Goal: Transaction & Acquisition: Download file/media

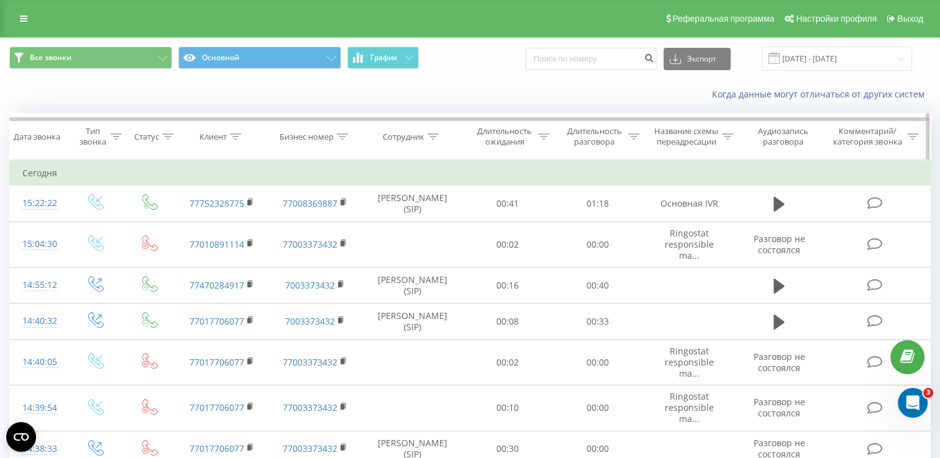
click at [40, 142] on div "Дата звонка" at bounding box center [37, 137] width 47 height 11
click at [822, 60] on input "[DATE] - [DATE]" at bounding box center [837, 59] width 150 height 24
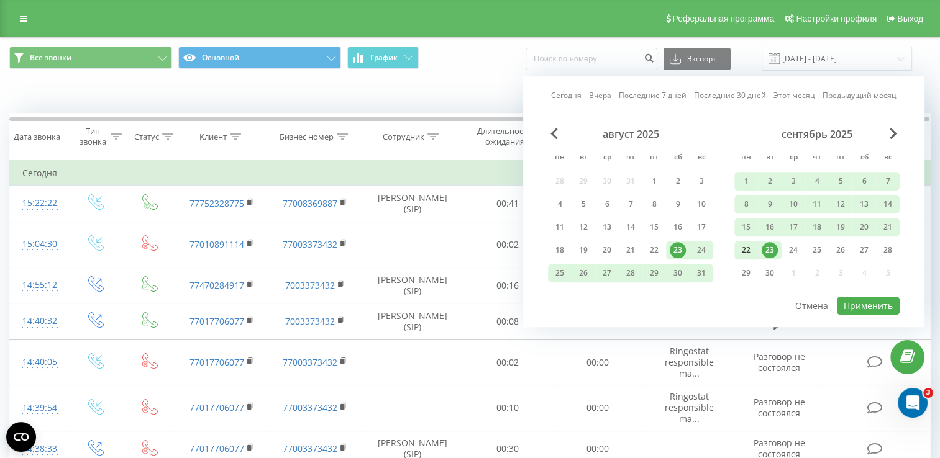
click at [750, 248] on div "22" at bounding box center [746, 250] width 16 height 16
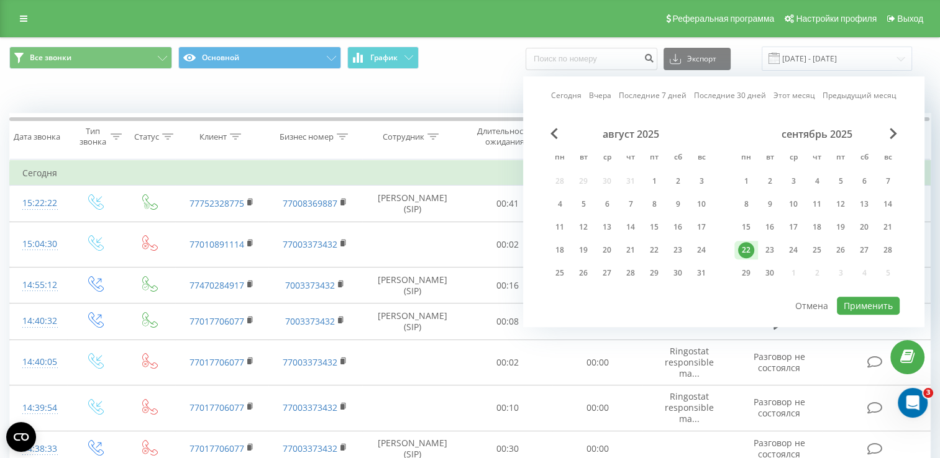
click at [750, 246] on div "22" at bounding box center [746, 250] width 16 height 16
click at [871, 303] on button "Применить" at bounding box center [868, 306] width 63 height 18
type input "[DATE] - [DATE]"
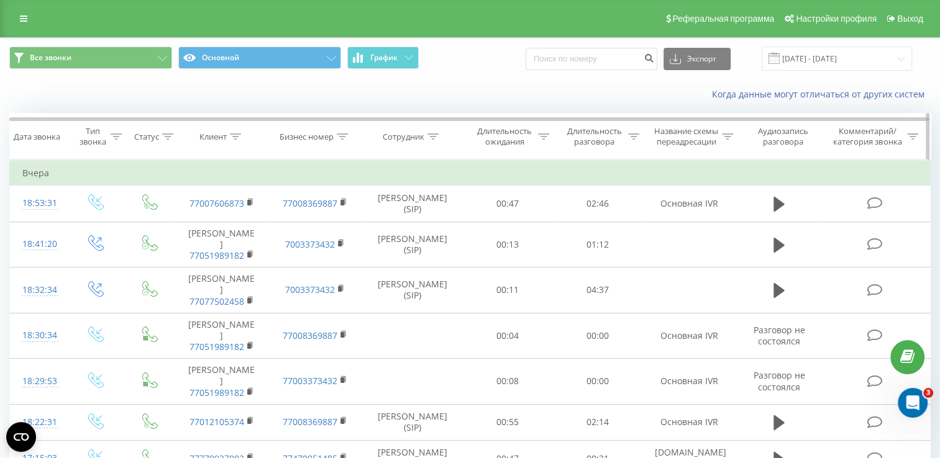
click at [434, 140] on icon at bounding box center [432, 137] width 11 height 6
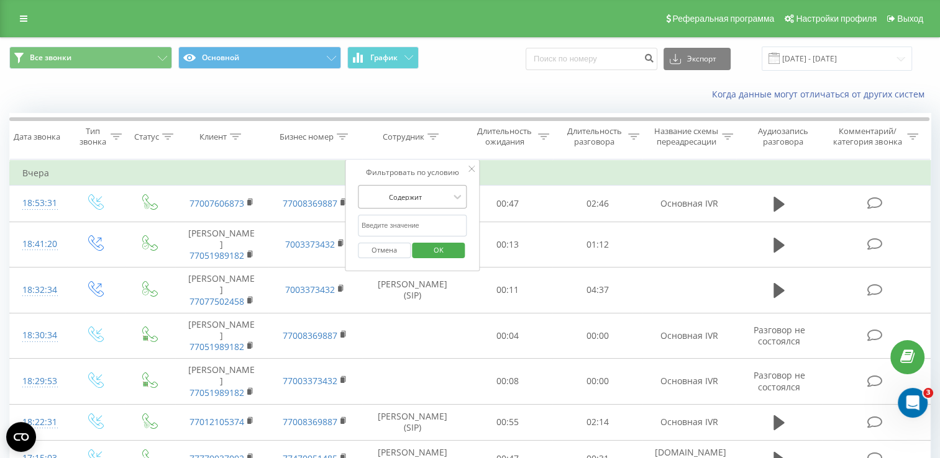
click at [448, 203] on div at bounding box center [406, 197] width 88 height 12
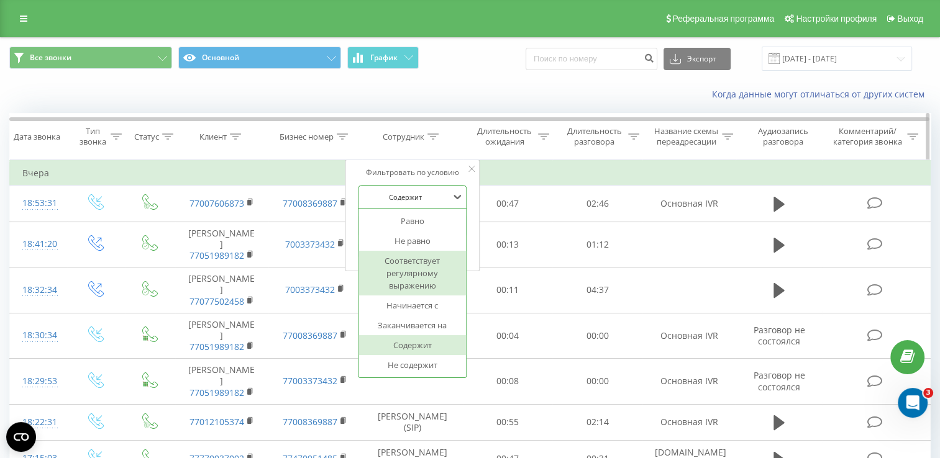
click at [445, 132] on th "Сотрудник" at bounding box center [412, 137] width 101 height 46
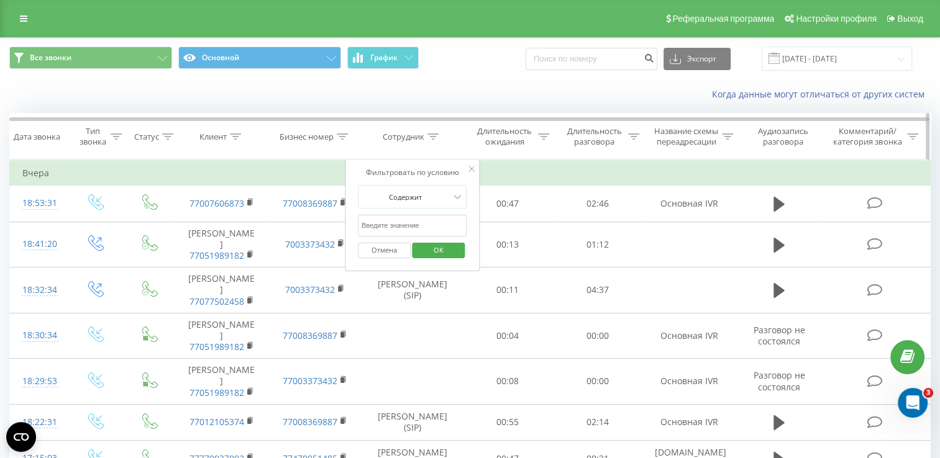
click at [434, 139] on icon at bounding box center [432, 137] width 11 height 6
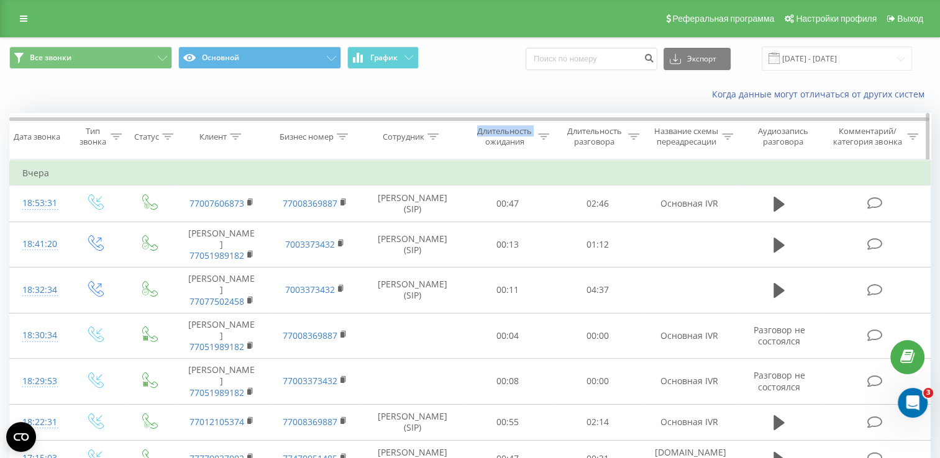
click at [434, 139] on icon at bounding box center [432, 137] width 11 height 6
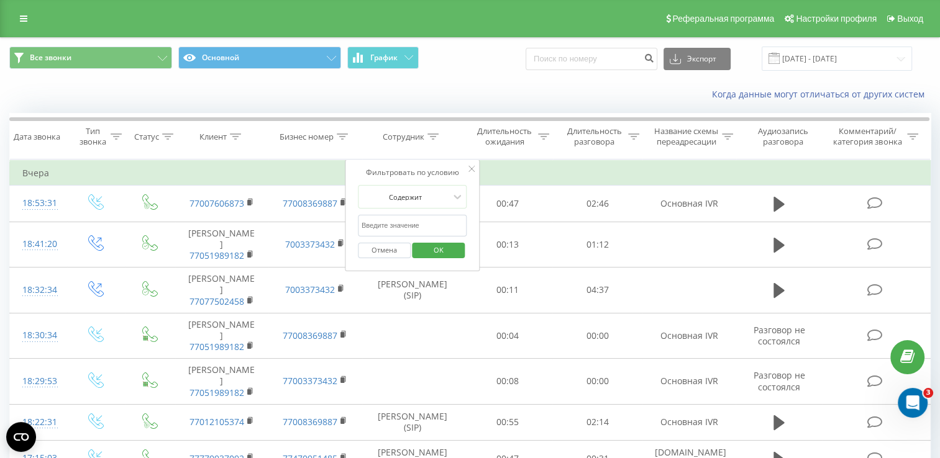
click at [452, 236] on input "text" at bounding box center [412, 226] width 109 height 22
click at [420, 203] on div at bounding box center [406, 197] width 88 height 12
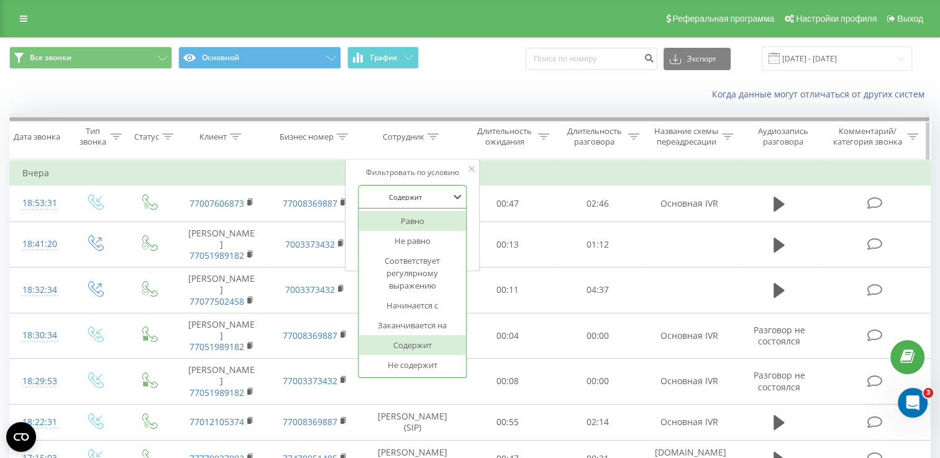
click at [436, 119] on div at bounding box center [469, 119] width 920 height 4
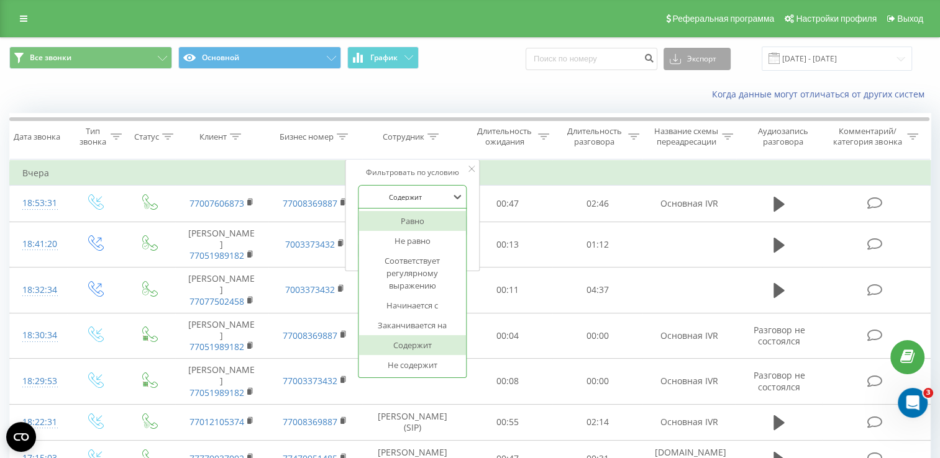
click at [716, 64] on button "Экспорт" at bounding box center [696, 59] width 67 height 22
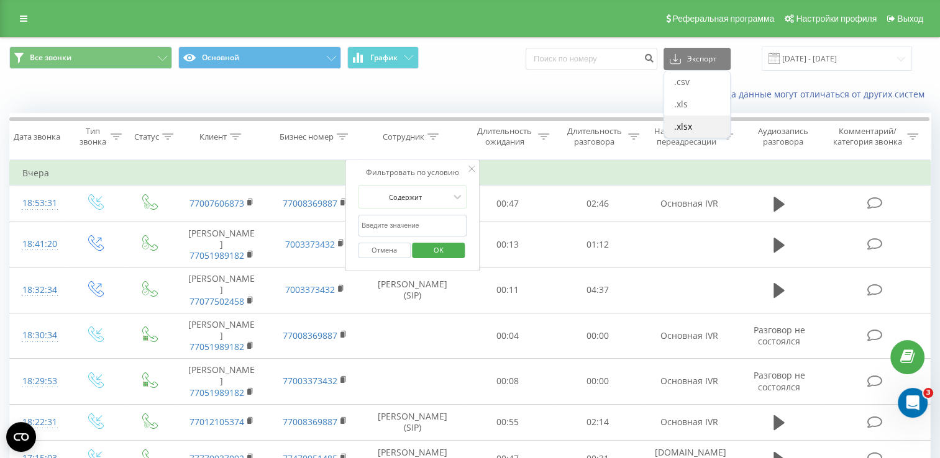
click at [707, 124] on div ".xlsx" at bounding box center [697, 127] width 66 height 22
